Goal: Task Accomplishment & Management: Use online tool/utility

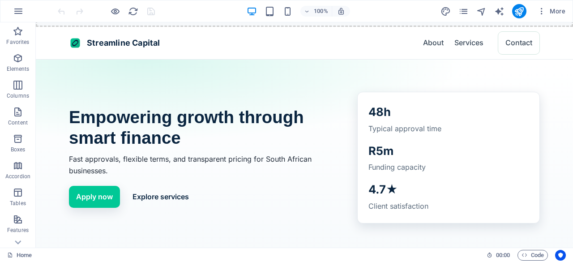
scroll to position [89, 0]
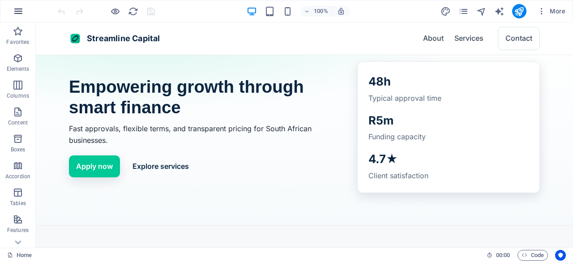
click at [24, 9] on button "button" at bounding box center [18, 10] width 21 height 21
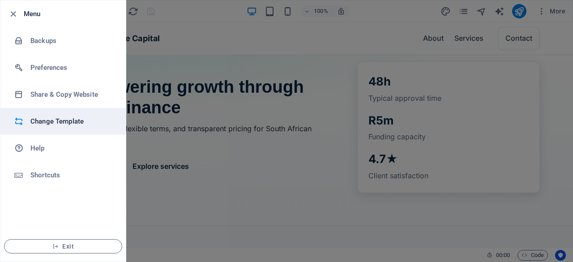
click at [55, 114] on li "Change Template" at bounding box center [62, 121] width 125 height 27
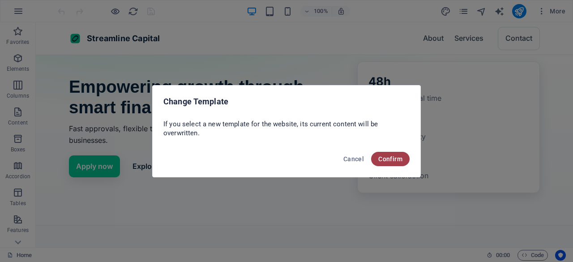
click at [392, 156] on span "Confirm" at bounding box center [390, 158] width 24 height 7
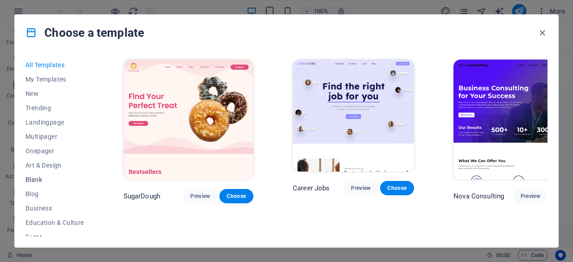
click at [38, 181] on span "Blank" at bounding box center [54, 179] width 59 height 7
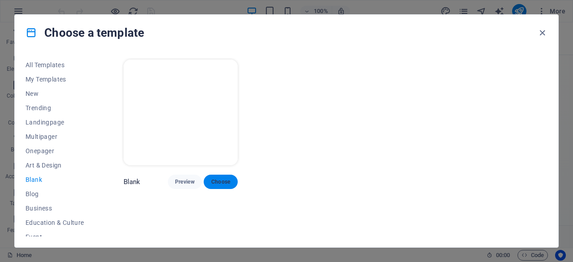
click at [225, 174] on button "Choose" at bounding box center [221, 181] width 34 height 14
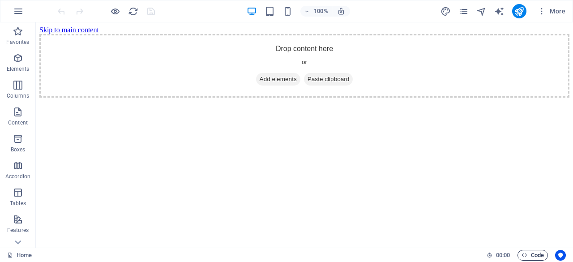
click at [541, 255] on span "Code" at bounding box center [532, 255] width 22 height 11
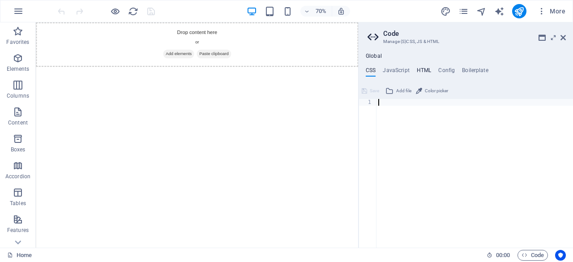
click at [421, 69] on h4 "HTML" at bounding box center [423, 72] width 15 height 10
click at [416, 111] on div "< a href = "#main-content" class = "wv-link-content button" > Skip to main cont…" at bounding box center [497, 176] width 242 height 155
paste textarea "<a href="#main-content" class="wv-link-content button">Skip to main content</a>"
type textarea "<a href="#main-content" class="wv-link-content button">Skip to main content</a>"
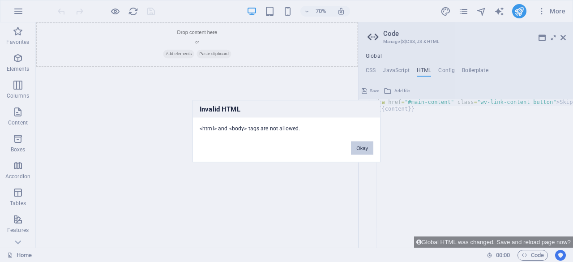
drag, startPoint x: 356, startPoint y: 147, endPoint x: 459, endPoint y: 178, distance: 107.8
click at [356, 147] on button "Okay" at bounding box center [362, 147] width 22 height 13
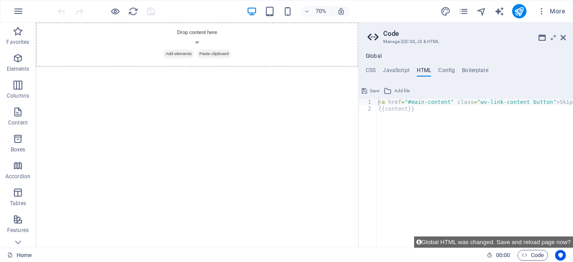
click at [411, 117] on div "< a href = "#main-content" class = "wv-link-content button" > Skip to main cont…" at bounding box center [497, 176] width 242 height 155
paste textarea "<a href="#main-content" class="wv-link-content button">Skip to main content</a>"
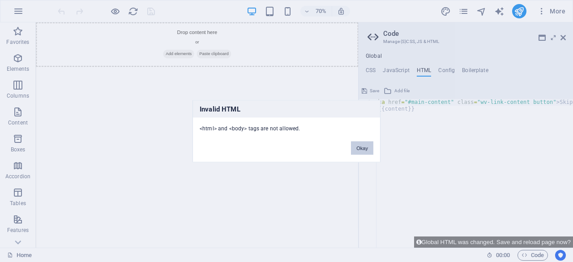
click at [361, 144] on button "Okay" at bounding box center [362, 147] width 22 height 13
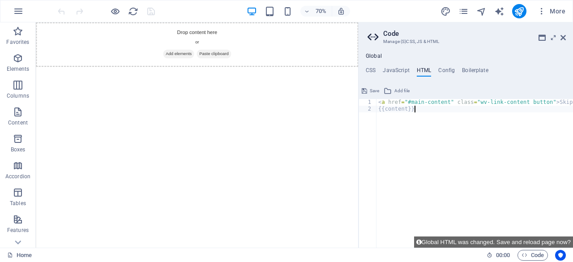
click at [419, 112] on div "< a href = "#main-content" class = "wv-link-content button" > Skip to main cont…" at bounding box center [497, 176] width 242 height 155
click at [544, 155] on div "< a href = "#main-content" class = "wv-link-content button" > Skip to main cont…" at bounding box center [497, 176] width 242 height 155
paste textarea "<a href="#main-content" class="wv-link-content button">Skip to main content</a>"
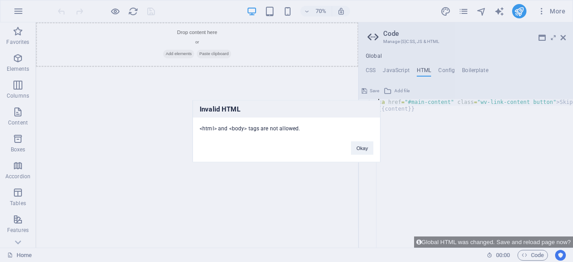
type textarea "<a href="#main-content" class="wv-link-content button">Skip to main content</a>"
click at [356, 148] on button "Okay" at bounding box center [362, 147] width 22 height 13
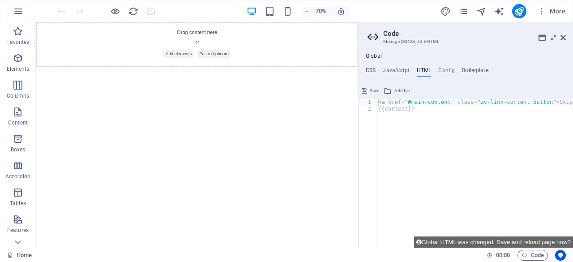
click at [367, 72] on h4 "CSS" at bounding box center [370, 72] width 10 height 10
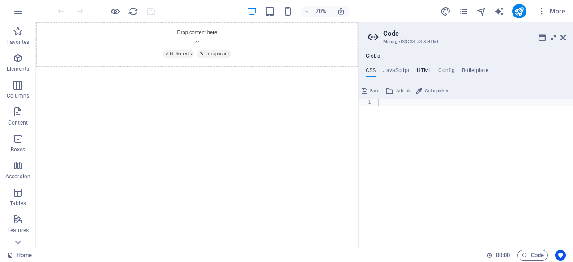
click at [419, 68] on h4 "HTML" at bounding box center [423, 72] width 15 height 10
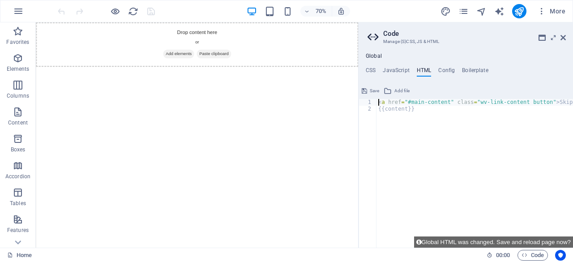
paste textarea
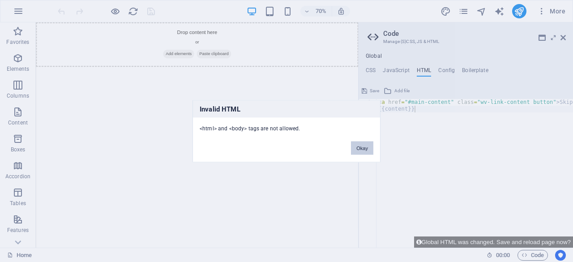
click at [362, 147] on button "Okay" at bounding box center [362, 147] width 22 height 13
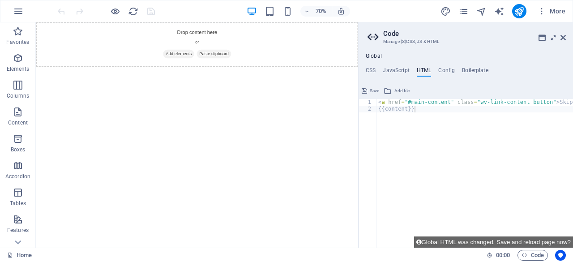
type textarea "{{content}}"
click at [421, 115] on div "< a href = "#main-content" class = "wv-link-content button" > Skip to main cont…" at bounding box center [497, 176] width 242 height 155
paste textarea "<a href="#main-content" class="wv-link-content button">Skip to main content</a>"
type textarea "<a href="#main-content" class="wv-link-content button">Skip to main content</a>"
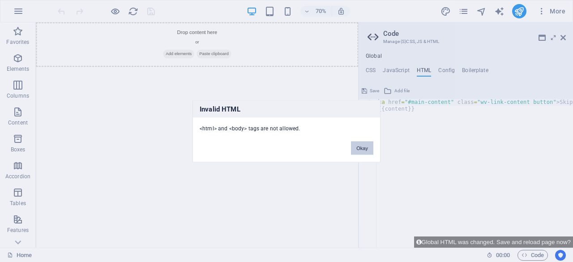
click at [356, 150] on button "Okay" at bounding box center [362, 147] width 22 height 13
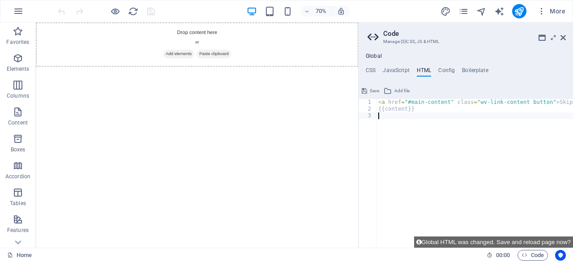
click at [410, 117] on div "< a href = "#main-content" class = "wv-link-content button" > Skip to main cont…" at bounding box center [497, 176] width 242 height 155
paste textarea "<a href="#main-content" class="wv-link-content button">Skip to main content</a>"
type textarea "<a href="#main-content" class="wv-link-content button">Skip to main content</a>"
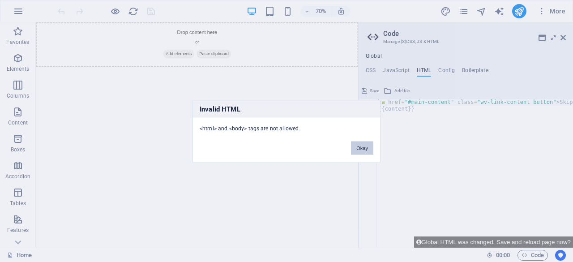
click at [369, 144] on button "Okay" at bounding box center [362, 147] width 22 height 13
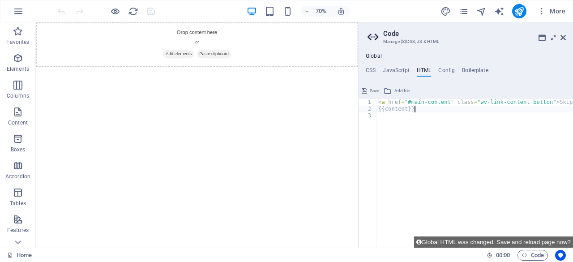
click at [425, 111] on div "< a href = "#main-content" class = "wv-link-content button" > Skip to main cont…" at bounding box center [497, 176] width 242 height 155
paste textarea "</footer>"
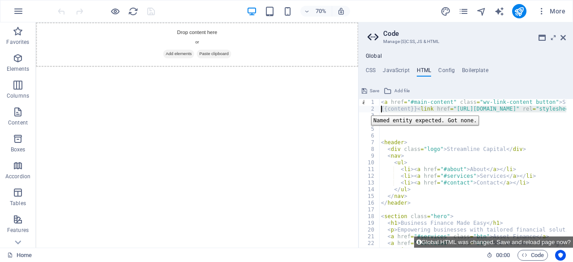
click at [364, 109] on div "2" at bounding box center [369, 109] width 21 height 7
type textarea "{{content}} <link href="https://fonts.googleapis.com/css2?family=Inter:wght@400…"
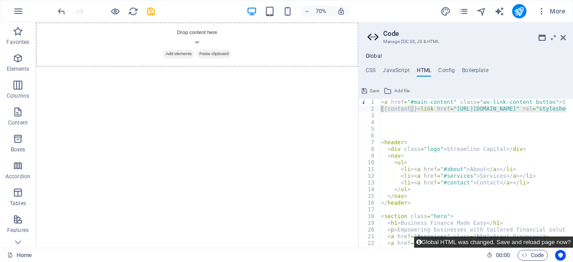
click at [503, 243] on button "Global HTML was changed. Save and reload page now?" at bounding box center [493, 241] width 159 height 11
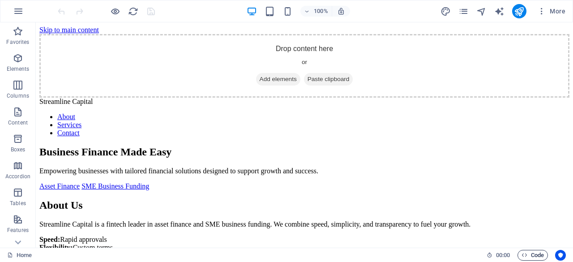
click at [532, 253] on span "Code" at bounding box center [532, 255] width 22 height 11
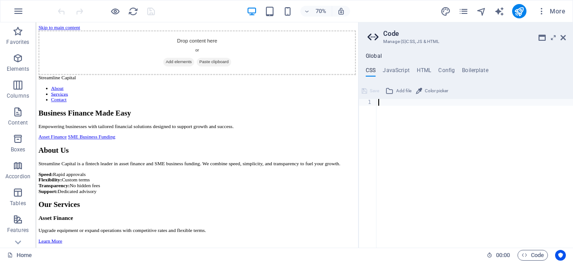
type textarea "}"
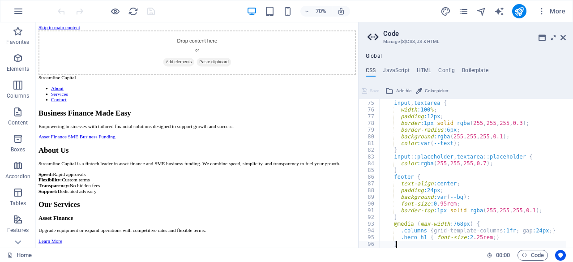
scroll to position [496, 0]
click at [336, 129] on li "Contact" at bounding box center [274, 133] width 435 height 8
click at [154, 16] on icon "save" at bounding box center [151, 11] width 10 height 10
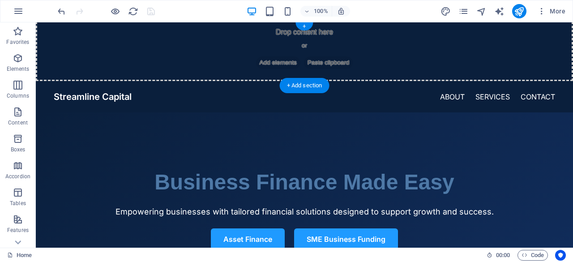
scroll to position [0, 0]
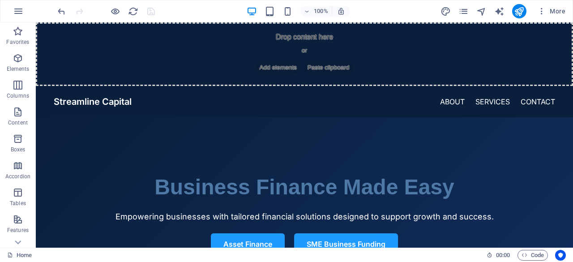
click at [531, 133] on section "Business Finance Made Easy Empowering businesses with tailored financial soluti…" at bounding box center [304, 212] width 537 height 191
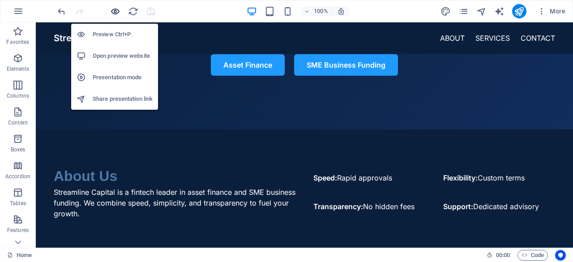
click at [113, 10] on icon "button" at bounding box center [115, 11] width 10 height 10
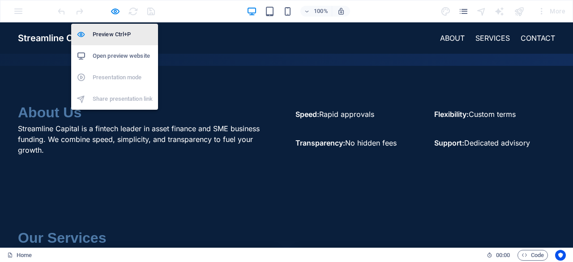
scroll to position [115, 0]
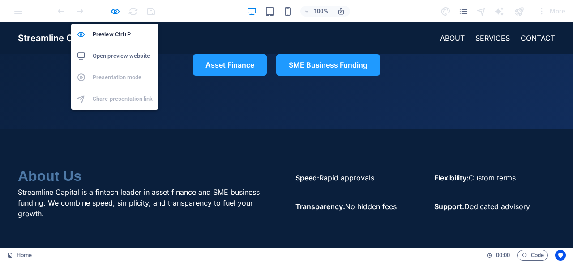
click at [117, 59] on h6 "Open preview website" at bounding box center [123, 56] width 60 height 11
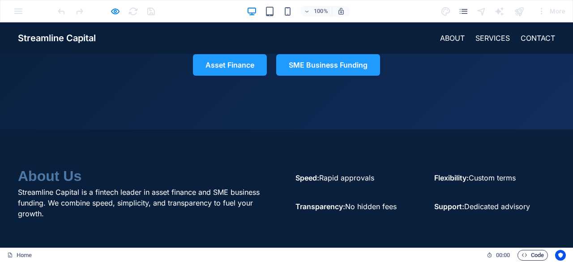
click at [536, 255] on span "Code" at bounding box center [532, 255] width 22 height 11
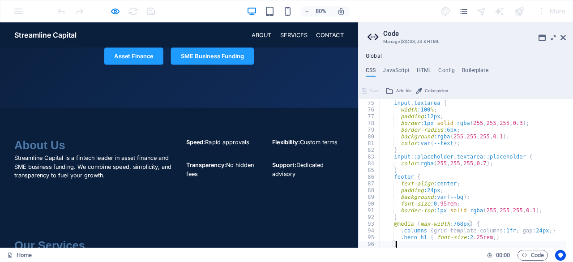
click at [430, 69] on ul "CSS JavaScript HTML Config Boilerplate" at bounding box center [465, 72] width 214 height 10
click at [425, 69] on h4 "HTML" at bounding box center [423, 72] width 15 height 10
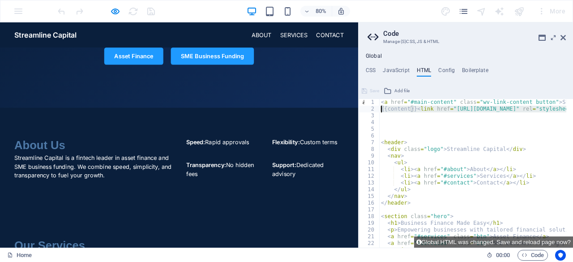
type textarea "</footer>"
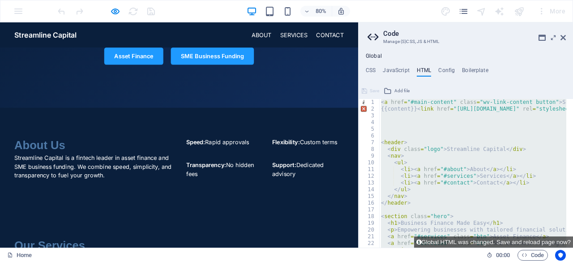
type textarea "<a href="#main-content" class="wv-link-content button">Skip to main content</a>"
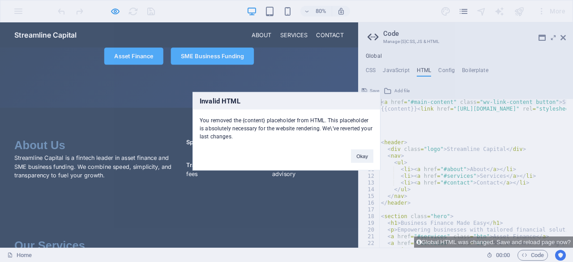
click button "Okay" at bounding box center [362, 155] width 22 height 13
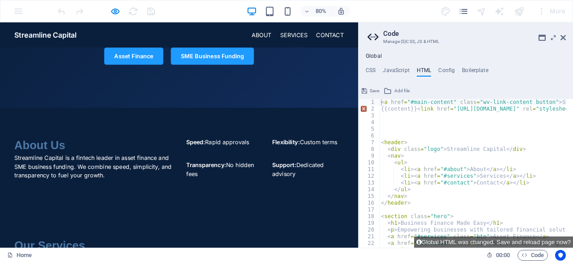
click at [16, 10] on div "80% More" at bounding box center [286, 10] width 572 height 21
click at [568, 40] on aside "Code Manage (S)CSS, JS & HTML Global CSS JavaScript HTML Config Boilerplate } 7…" at bounding box center [465, 134] width 215 height 225
click at [565, 40] on aside "Code Manage (S)CSS, JS & HTML Global CSS JavaScript HTML Config Boilerplate } 7…" at bounding box center [465, 134] width 215 height 225
click at [560, 38] on icon at bounding box center [562, 37] width 5 height 7
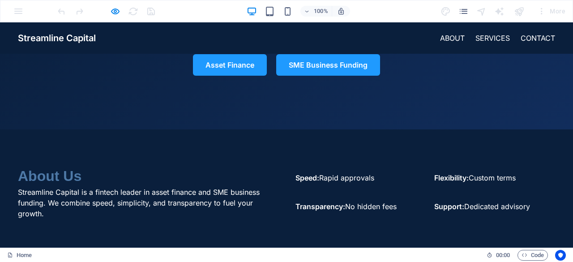
click at [25, 17] on div "100% More" at bounding box center [286, 10] width 572 height 21
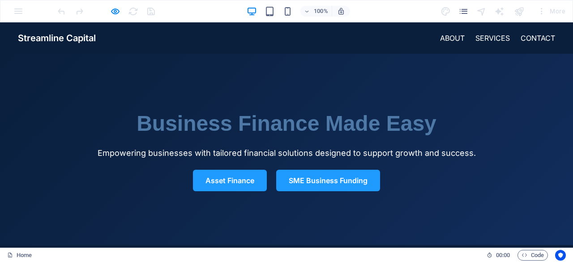
scroll to position [0, 0]
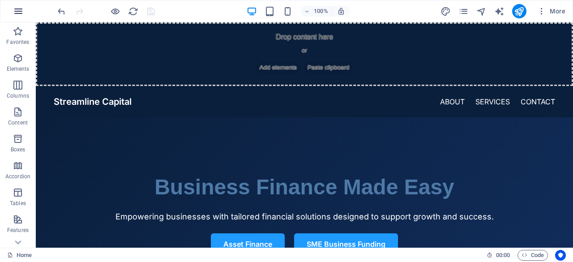
click at [13, 11] on icon "button" at bounding box center [18, 11] width 11 height 11
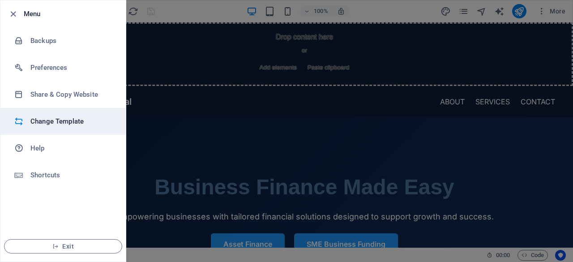
click at [69, 122] on h6 "Change Template" at bounding box center [71, 121] width 83 height 11
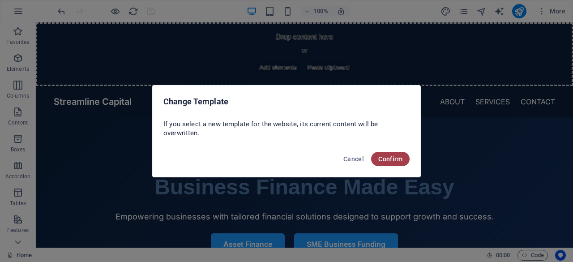
click at [386, 159] on span "Confirm" at bounding box center [390, 158] width 24 height 7
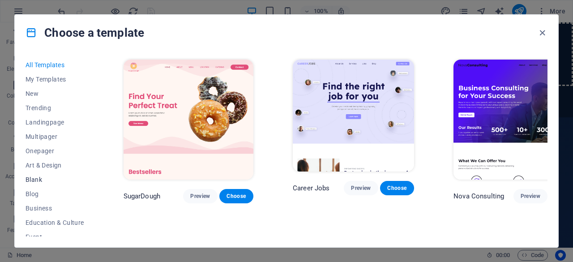
click at [37, 179] on span "Blank" at bounding box center [54, 179] width 59 height 7
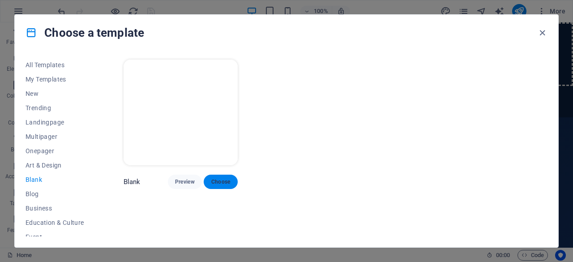
click at [216, 185] on button "Choose" at bounding box center [221, 181] width 34 height 14
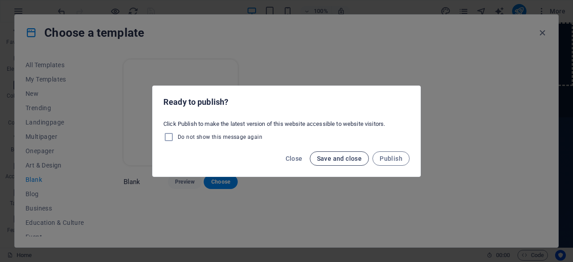
click at [334, 160] on span "Save and close" at bounding box center [339, 158] width 45 height 7
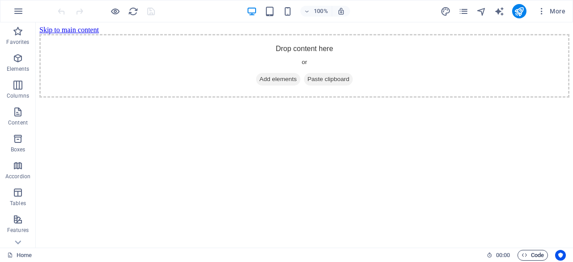
click at [534, 251] on span "Code" at bounding box center [532, 255] width 22 height 11
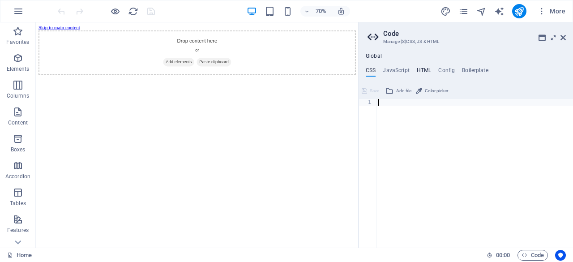
click at [420, 72] on h4 "HTML" at bounding box center [423, 72] width 15 height 10
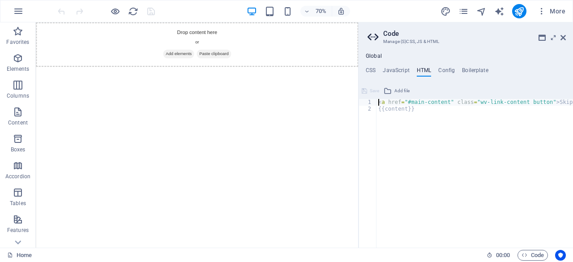
paste textarea "</section>"
type textarea "</section><a href="#main-content" class="wv-link-content button">Skip to main c…"
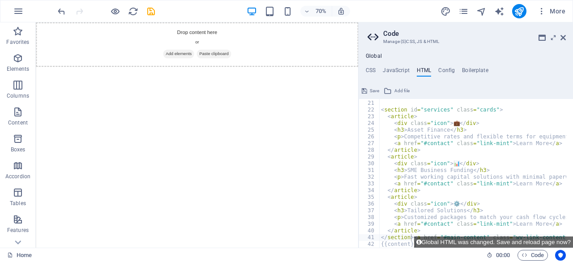
click at [555, 75] on ul "CSS JavaScript HTML Config Boilerplate" at bounding box center [465, 72] width 214 height 10
click at [366, 68] on h4 "CSS" at bounding box center [370, 72] width 10 height 10
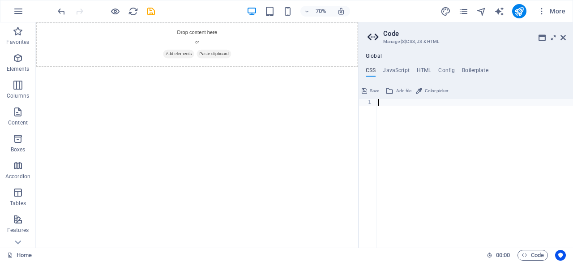
paste textarea "}"
type textarea "}"
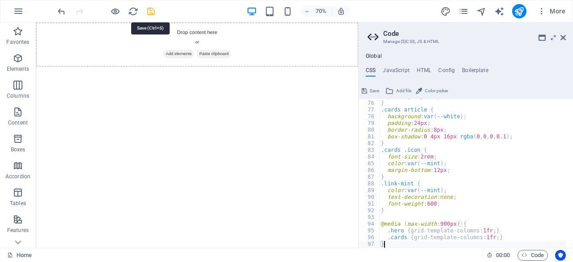
click at [147, 13] on icon "save" at bounding box center [151, 11] width 10 height 10
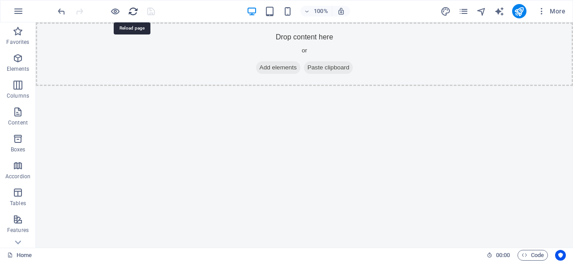
click at [136, 10] on icon "reload" at bounding box center [133, 11] width 10 height 10
click at [134, 10] on icon "reload" at bounding box center [133, 11] width 10 height 10
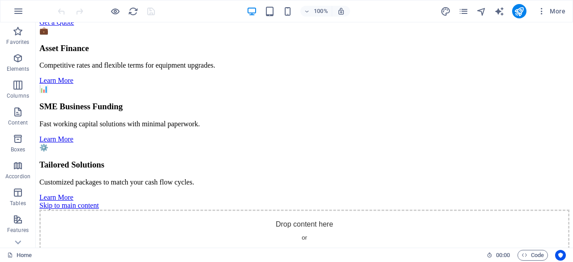
scroll to position [0, 0]
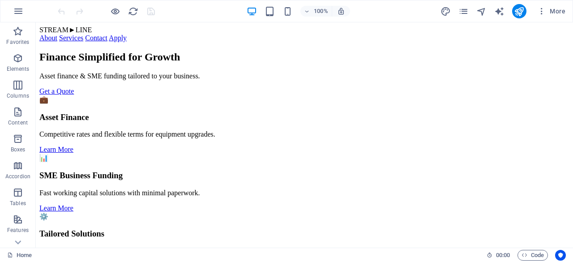
click at [127, 36] on link "Apply" at bounding box center [118, 38] width 18 height 8
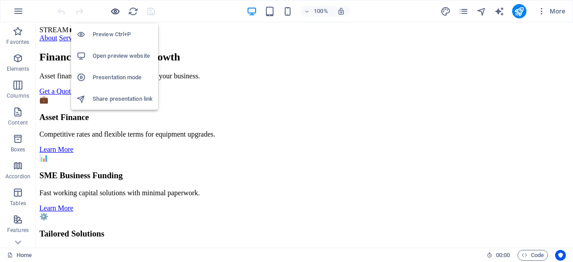
click at [119, 11] on icon "button" at bounding box center [115, 11] width 10 height 10
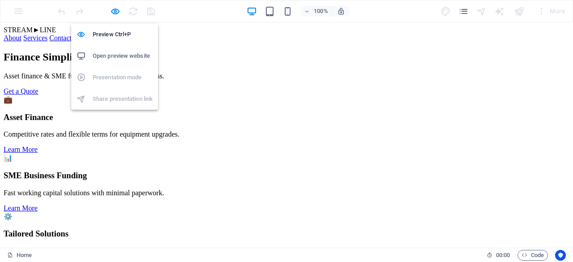
click at [126, 53] on h6 "Open preview website" at bounding box center [123, 56] width 60 height 11
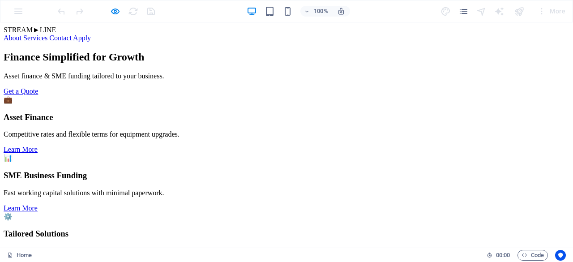
click at [538, 95] on div at bounding box center [286, 95] width 565 height 0
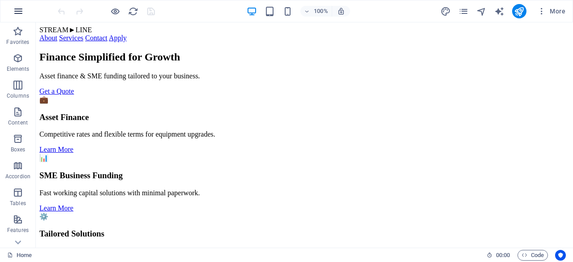
click at [23, 13] on icon "button" at bounding box center [18, 11] width 11 height 11
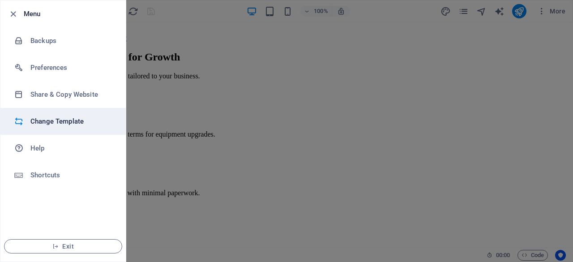
click at [50, 122] on h6 "Change Template" at bounding box center [71, 121] width 83 height 11
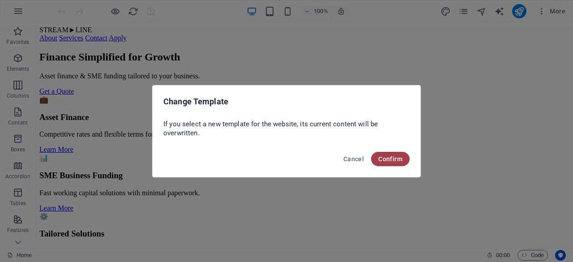
click at [389, 155] on span "Confirm" at bounding box center [390, 158] width 24 height 7
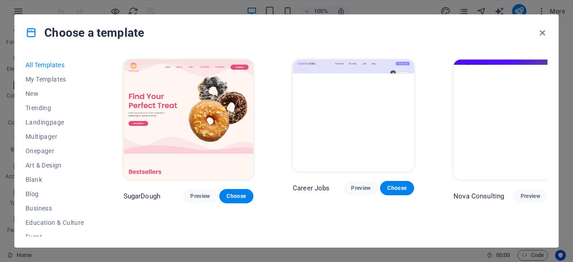
scroll to position [89, 0]
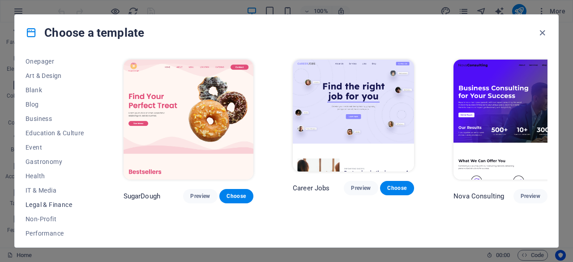
click at [53, 206] on span "Legal & Finance" at bounding box center [54, 204] width 59 height 7
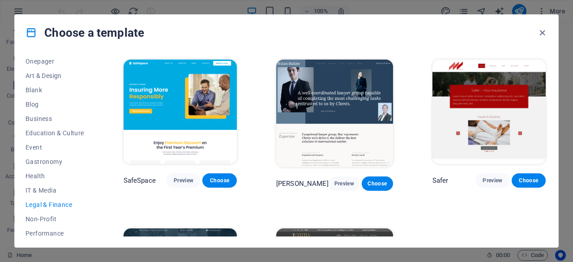
click at [170, 100] on img at bounding box center [179, 111] width 113 height 104
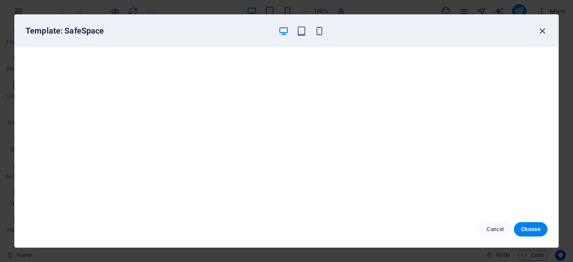
click at [541, 32] on icon "button" at bounding box center [542, 31] width 10 height 10
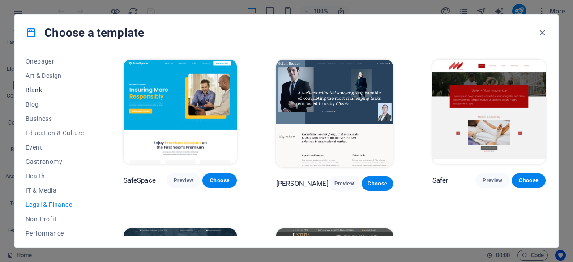
click at [36, 88] on span "Blank" at bounding box center [54, 89] width 59 height 7
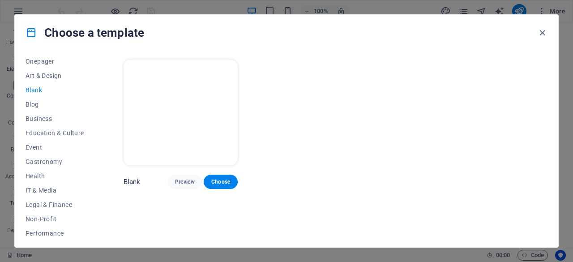
click at [159, 119] on img at bounding box center [180, 112] width 115 height 106
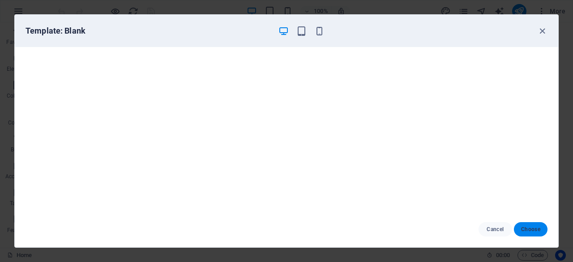
click at [532, 229] on span "Choose" at bounding box center [530, 228] width 19 height 7
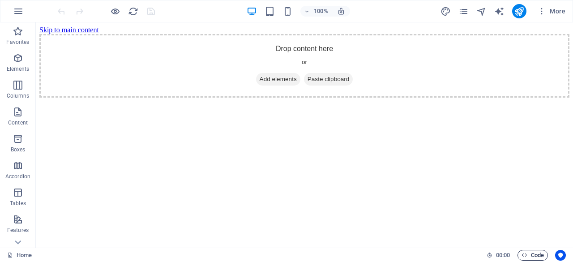
click at [535, 253] on span "Code" at bounding box center [532, 255] width 22 height 11
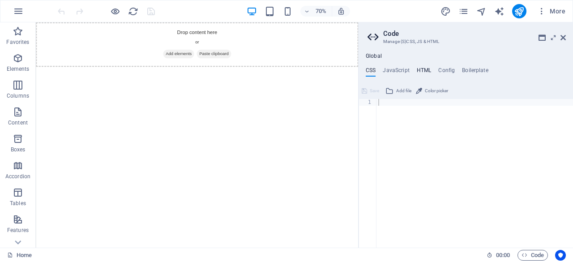
click at [418, 71] on h4 "HTML" at bounding box center [423, 72] width 15 height 10
type textarea "<a href="#main-content" class="wv-link-content button">Skip to main content</a>"
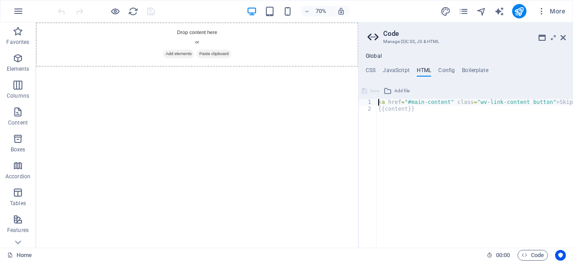
paste textarea
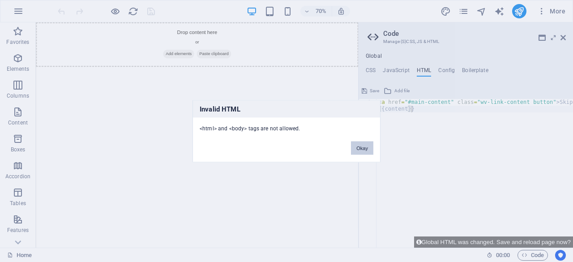
drag, startPoint x: 357, startPoint y: 143, endPoint x: 459, endPoint y: 172, distance: 106.2
click at [357, 143] on button "Okay" at bounding box center [362, 147] width 22 height 13
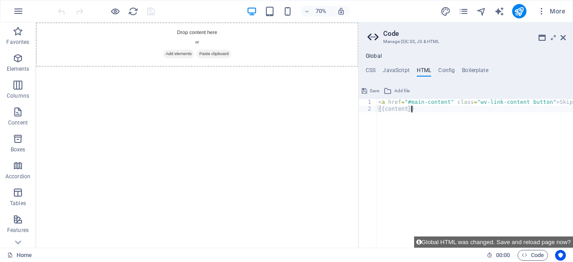
click at [418, 115] on div "< a href = "#main-content" class = "wv-link-content button" > Skip to main cont…" at bounding box center [497, 176] width 242 height 155
paste textarea "<a href="#main-content" class="wv-link-content button">Skip to main content</a>"
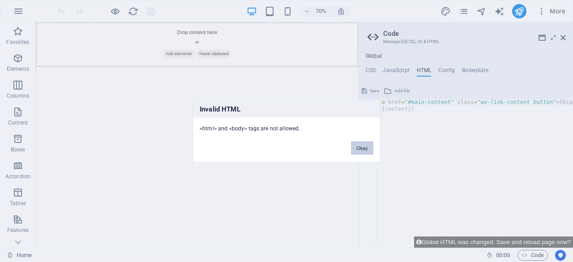
click at [355, 150] on button "Okay" at bounding box center [362, 147] width 22 height 13
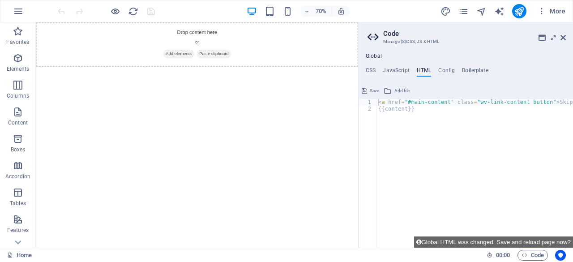
click at [380, 102] on div "< a href = "#main-content" class = "wv-link-content button" > Skip to main cont…" at bounding box center [497, 176] width 242 height 155
click at [418, 110] on div "< a href = "#main-content" class = "wv-link-content button" > Skip to main cont…" at bounding box center [497, 176] width 242 height 155
paste textarea "</footer>"
type textarea "</footer>"
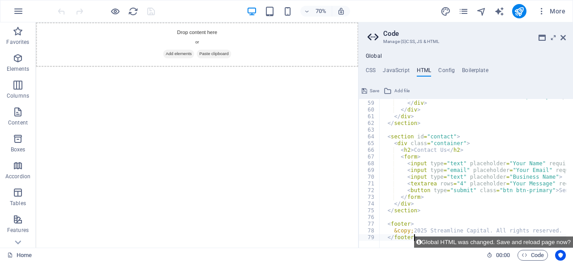
scroll to position [388, 0]
click at [413, 86] on html "Skip to main content Drop content here or Add elements Paste clipboard" at bounding box center [266, 54] width 460 height 64
click at [154, 11] on icon "save" at bounding box center [151, 11] width 10 height 10
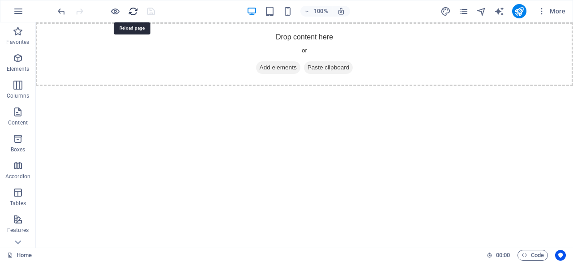
click at [131, 11] on icon "reload" at bounding box center [133, 11] width 10 height 10
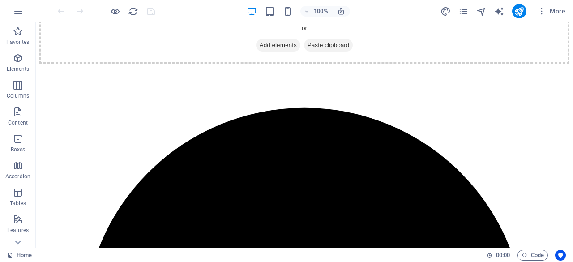
scroll to position [0, 0]
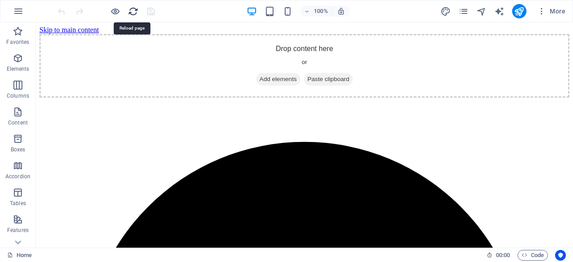
click at [134, 12] on icon "reload" at bounding box center [133, 11] width 10 height 10
click at [526, 257] on icon "button" at bounding box center [524, 255] width 6 height 6
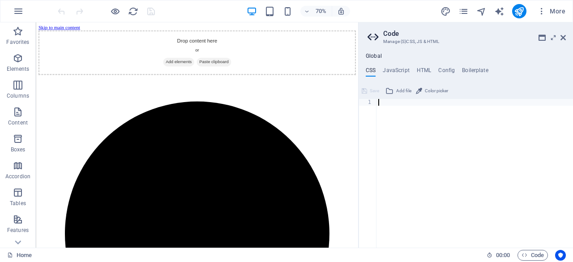
paste textarea "}"
type textarea "}"
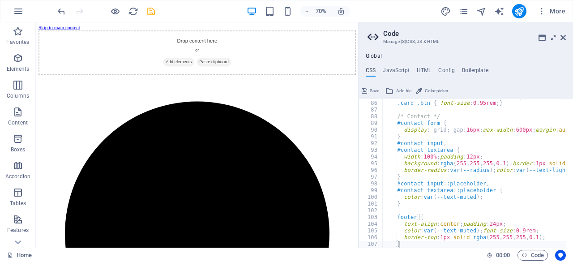
click at [153, 10] on icon "save" at bounding box center [151, 11] width 10 height 10
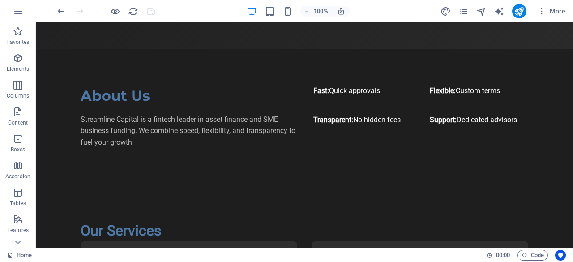
scroll to position [492, 0]
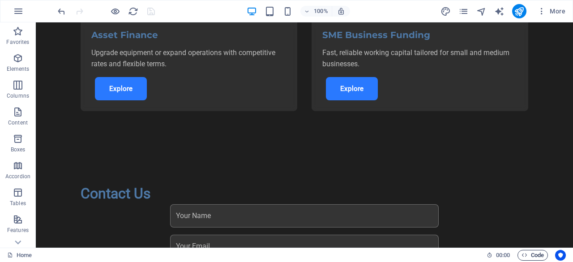
click at [531, 252] on span "Code" at bounding box center [532, 255] width 22 height 11
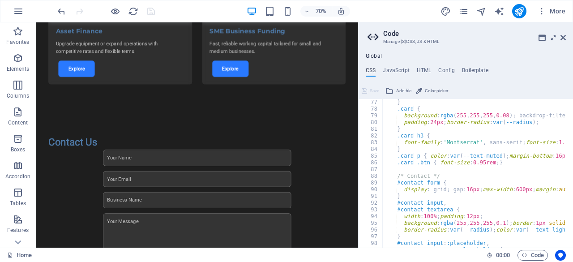
scroll to position [576, 0]
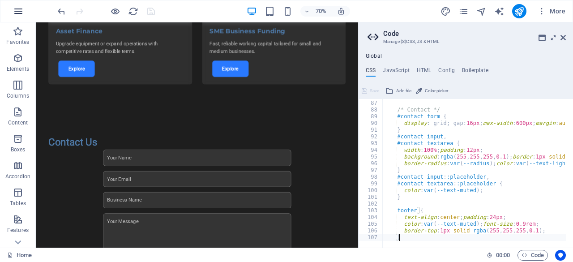
click at [16, 7] on icon "button" at bounding box center [18, 11] width 11 height 11
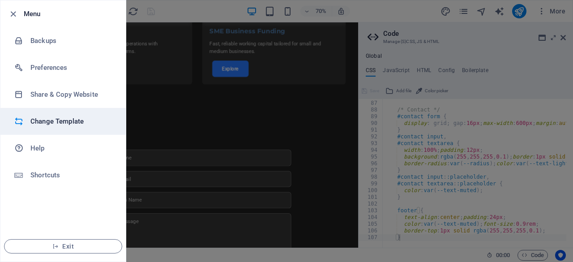
click at [49, 117] on h6 "Change Template" at bounding box center [71, 121] width 83 height 11
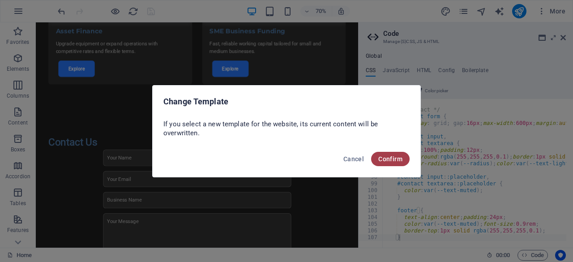
click at [400, 157] on span "Confirm" at bounding box center [390, 158] width 24 height 7
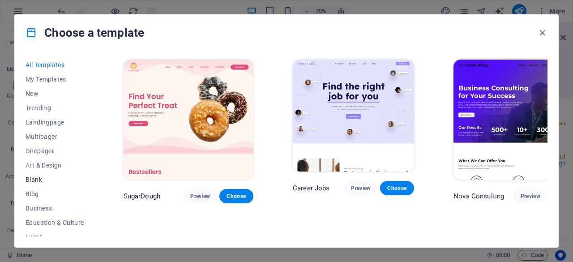
click at [39, 182] on span "Blank" at bounding box center [54, 179] width 59 height 7
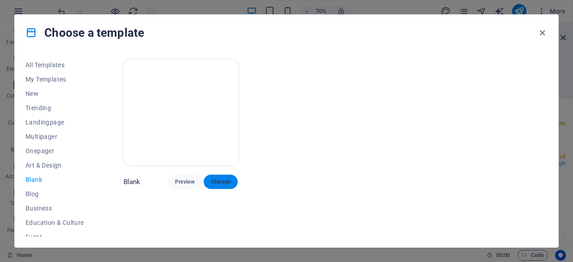
click at [226, 178] on span "Choose" at bounding box center [221, 181] width 20 height 7
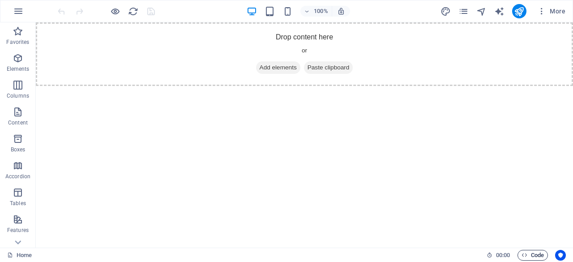
click at [532, 256] on span "Code" at bounding box center [532, 255] width 22 height 11
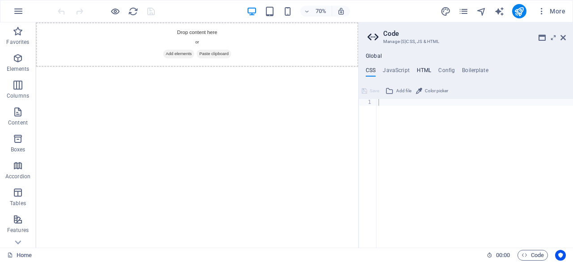
click at [430, 69] on h4 "HTML" at bounding box center [423, 72] width 15 height 10
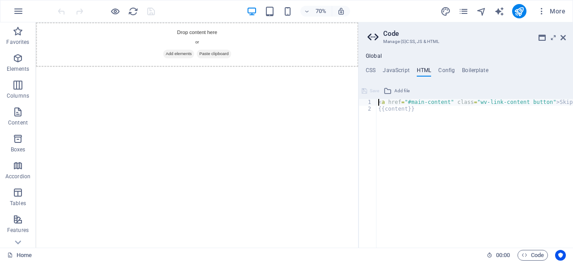
paste textarea "</footer>"
type textarea "</footer><a href="#main-content" class="wv-link-content button">Skip to main co…"
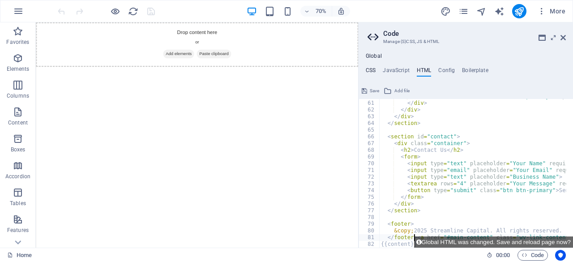
click at [370, 68] on h4 "CSS" at bounding box center [370, 72] width 10 height 10
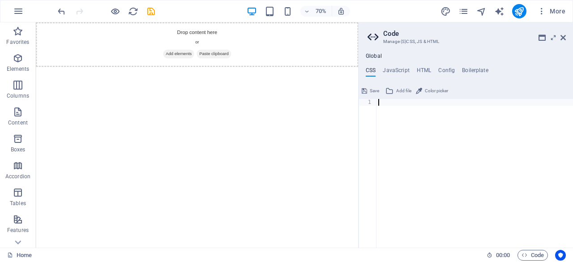
paste textarea "}"
type textarea "}"
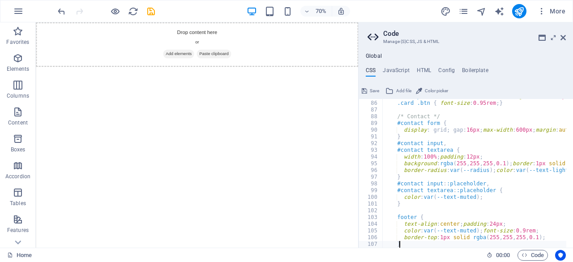
scroll to position [569, 0]
click at [155, 11] on icon "save" at bounding box center [151, 11] width 10 height 10
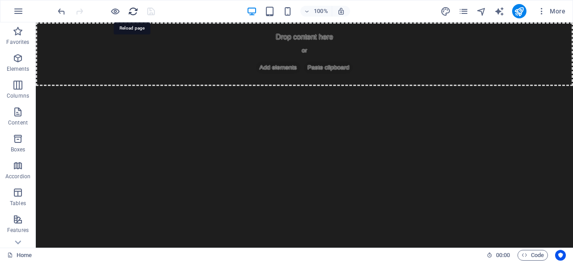
click at [134, 7] on icon "reload" at bounding box center [133, 11] width 10 height 10
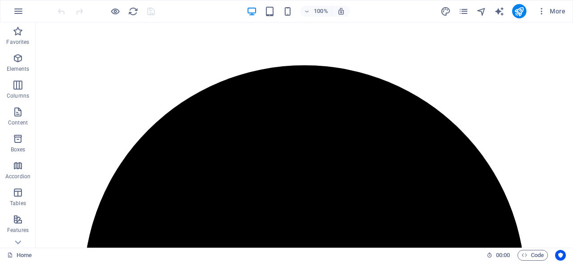
scroll to position [0, 0]
